Goal: Transaction & Acquisition: Purchase product/service

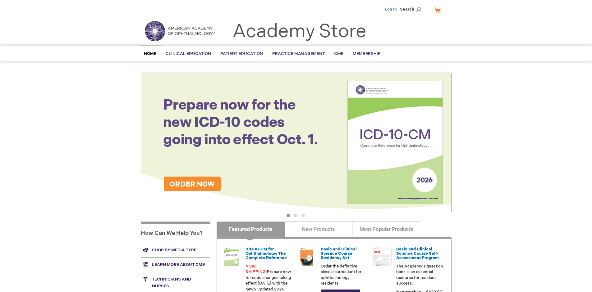
click at [391, 9] on link "Log In" at bounding box center [391, 9] width 12 height 5
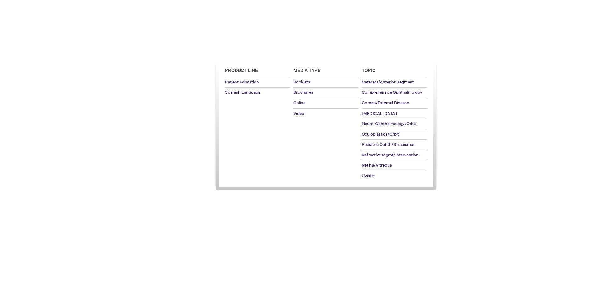
click at [240, 54] on span "Patient Education" at bounding box center [241, 53] width 43 height 5
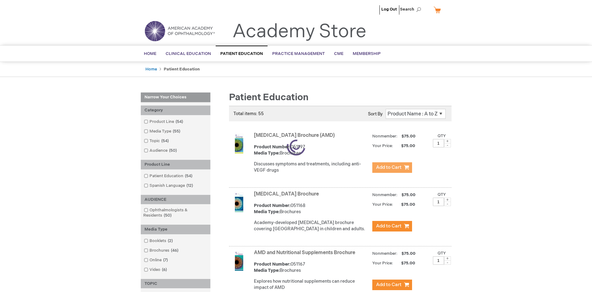
click at [392, 168] on span "Add to Cart" at bounding box center [388, 168] width 25 height 6
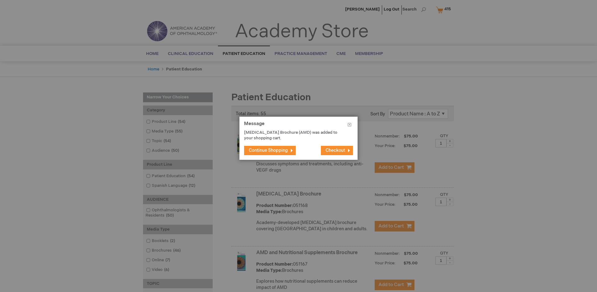
click at [268, 150] on span "Continue Shopping" at bounding box center [268, 150] width 39 height 5
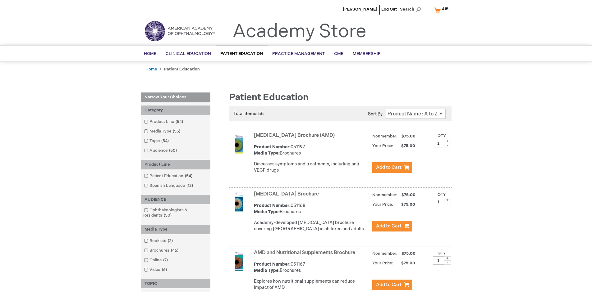
click at [306, 256] on link "AMD and Nutritional Supplements Brochure" at bounding box center [304, 253] width 101 height 6
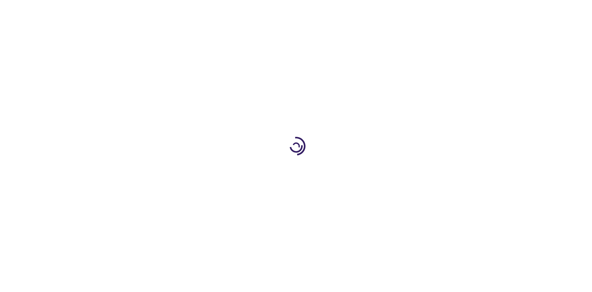
type input "1"
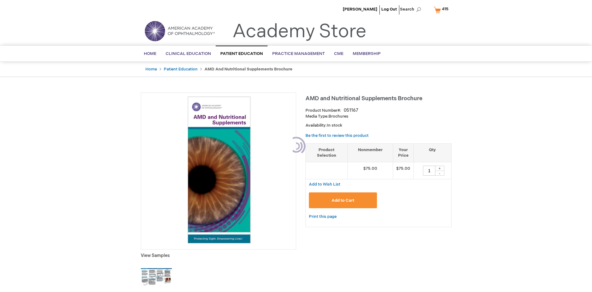
click at [343, 200] on span "Add to Cart" at bounding box center [343, 200] width 23 height 5
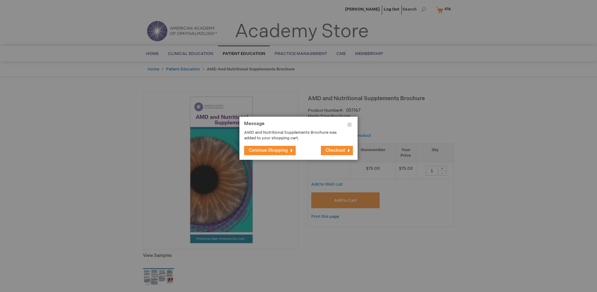
click at [268, 150] on span "Continue Shopping" at bounding box center [268, 150] width 39 height 5
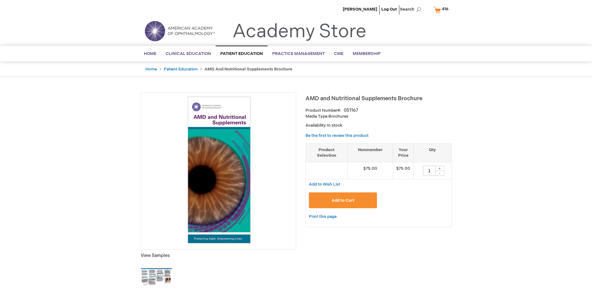
click at [442, 10] on span "416" at bounding box center [445, 9] width 7 height 5
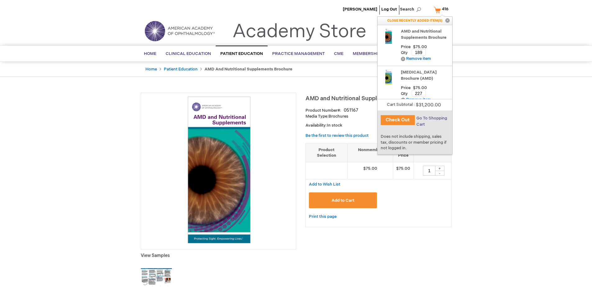
click at [431, 118] on span "Go To Shopping Cart" at bounding box center [431, 121] width 31 height 11
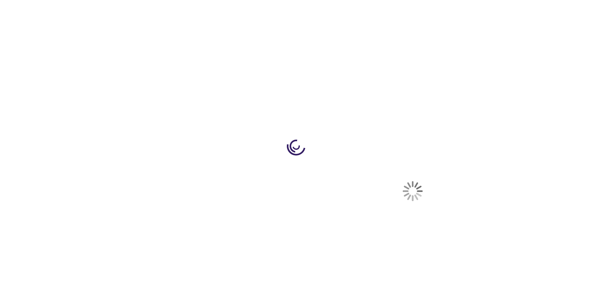
select select "US"
select select "41"
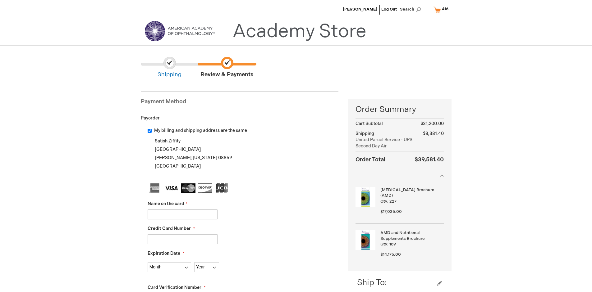
click at [182, 214] on input "Name on the card" at bounding box center [183, 215] width 70 height 10
